Goal: Transaction & Acquisition: Purchase product/service

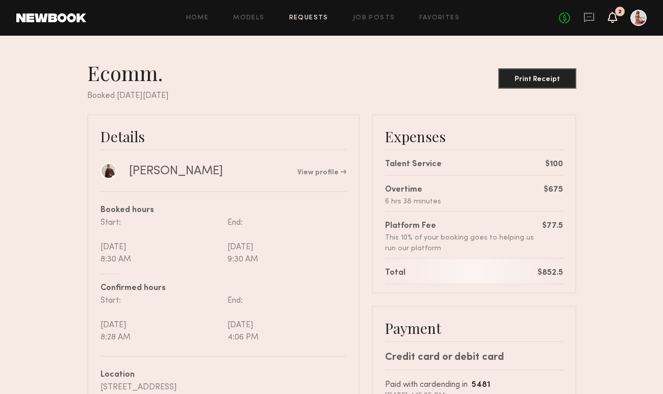
click at [613, 19] on icon at bounding box center [612, 16] width 8 height 7
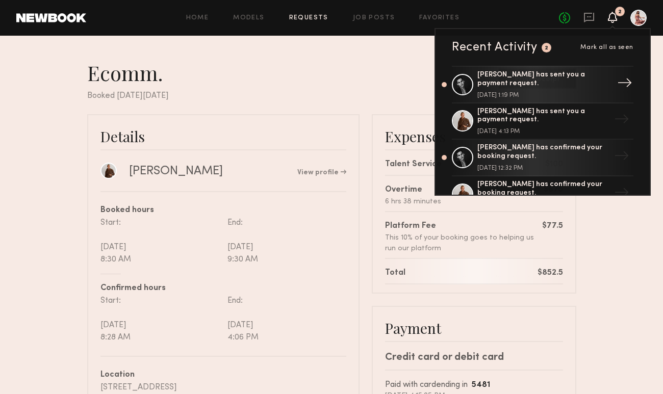
click at [554, 84] on div "[PERSON_NAME] has sent you a payment request." at bounding box center [543, 79] width 133 height 17
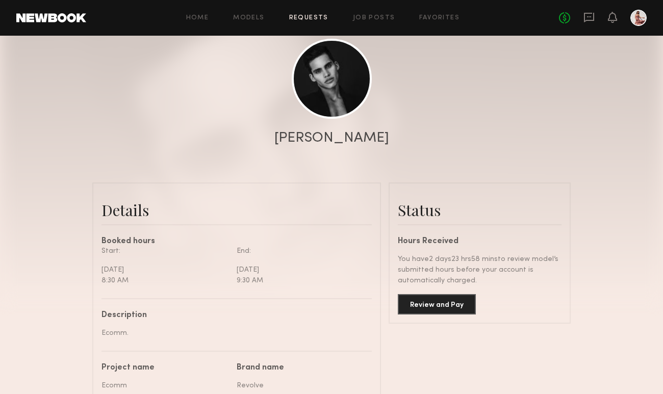
scroll to position [134, 0]
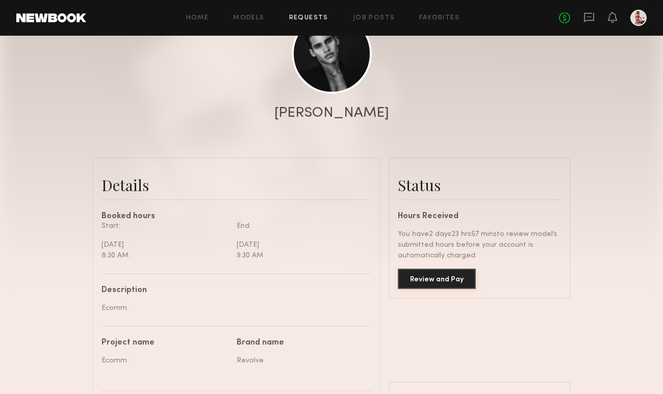
click at [425, 279] on button "Review and Pay" at bounding box center [437, 279] width 78 height 20
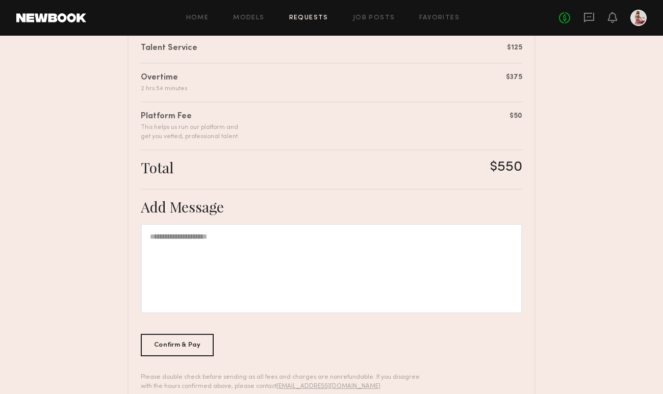
scroll to position [283, 0]
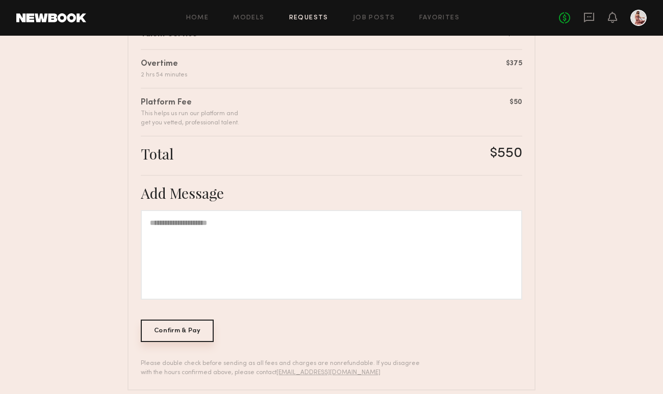
click at [201, 332] on div "Confirm & Pay" at bounding box center [177, 331] width 73 height 22
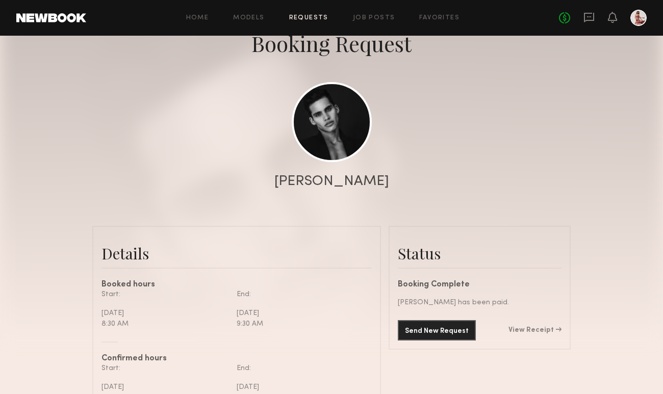
scroll to position [79, 0]
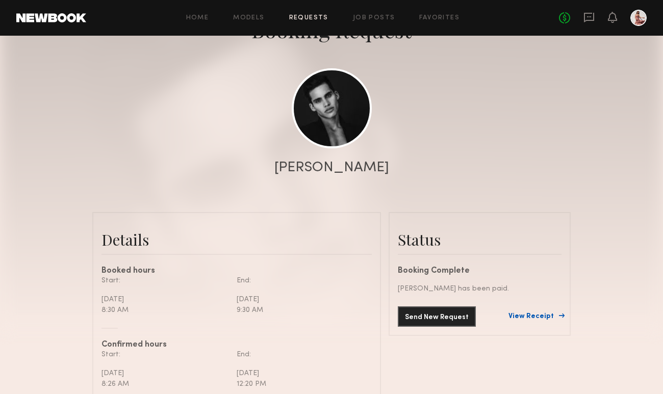
click at [521, 316] on link "View Receipt" at bounding box center [534, 316] width 53 height 7
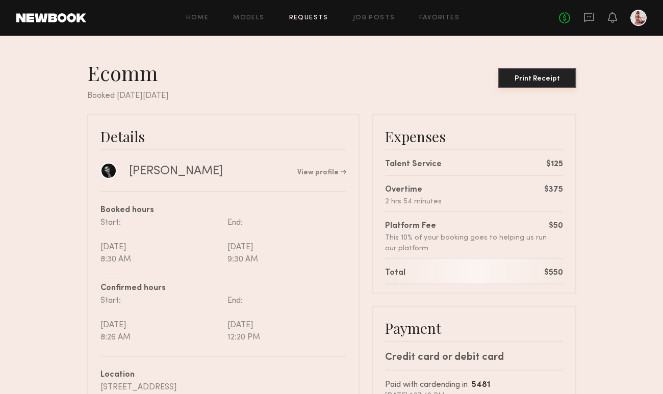
click at [509, 79] on div "Print Receipt" at bounding box center [537, 78] width 70 height 7
